Goal: Transaction & Acquisition: Purchase product/service

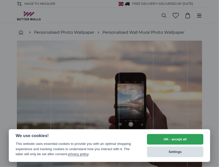
click at [162, 152] on button "Settings" at bounding box center [175, 152] width 56 height 11
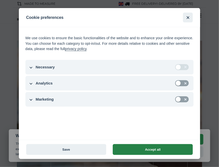
click at [144, 149] on button "Accept all" at bounding box center [153, 149] width 80 height 11
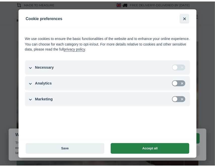
scroll to position [194, 0]
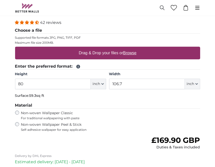
click at [144, 149] on form "42 reviews Choose a file Supported file formats JPG, PNG, TIFF, PDF Maximum fil…" at bounding box center [107, 112] width 185 height 184
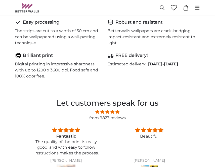
scroll to position [471, 0]
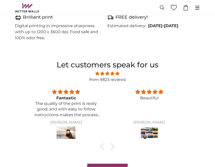
click at [71, 131] on img at bounding box center [66, 134] width 19 height 14
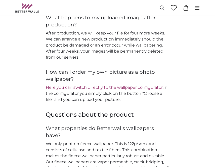
scroll to position [780, 0]
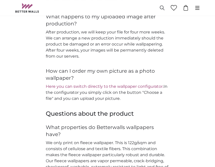
click at [71, 86] on link "Here you can switch directly to the wallpaper configurator." at bounding box center [105, 86] width 118 height 5
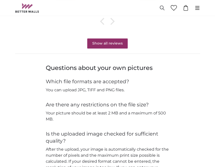
scroll to position [503, 0]
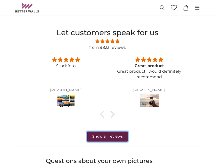
click at [98, 137] on link "Show all reviews" at bounding box center [107, 137] width 40 height 10
